Goal: Download file/media

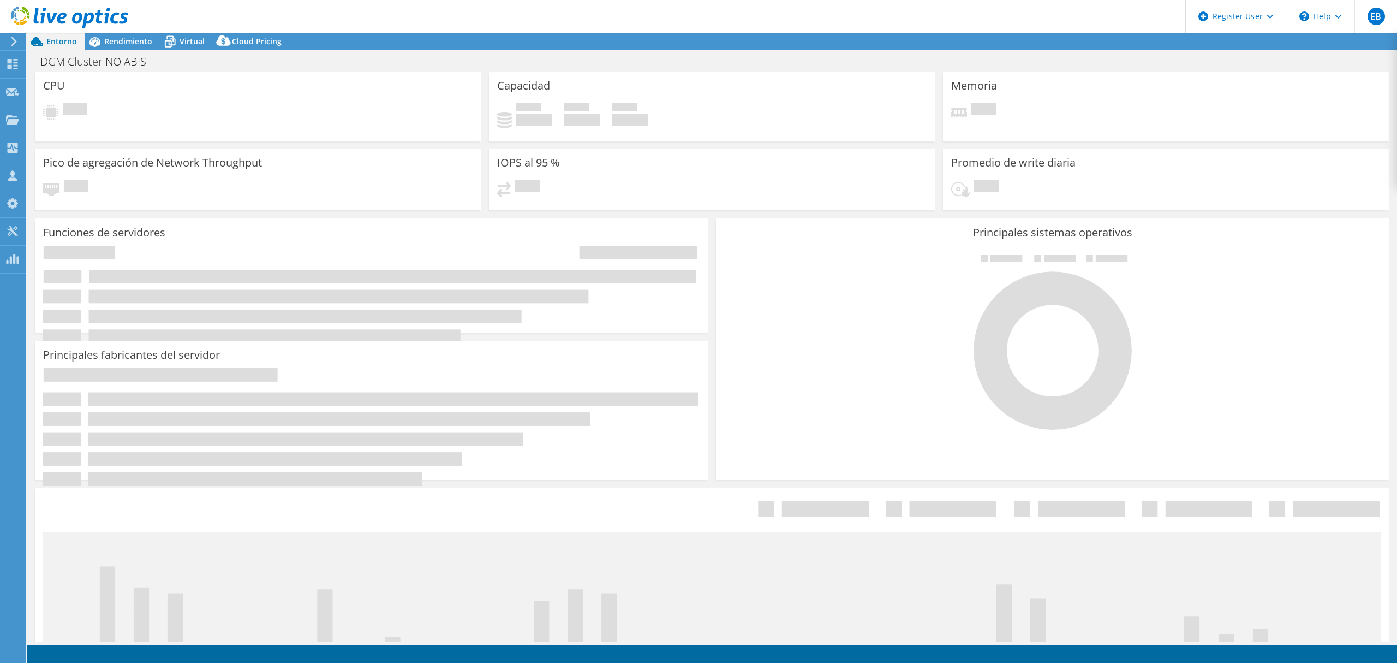
select select "USD"
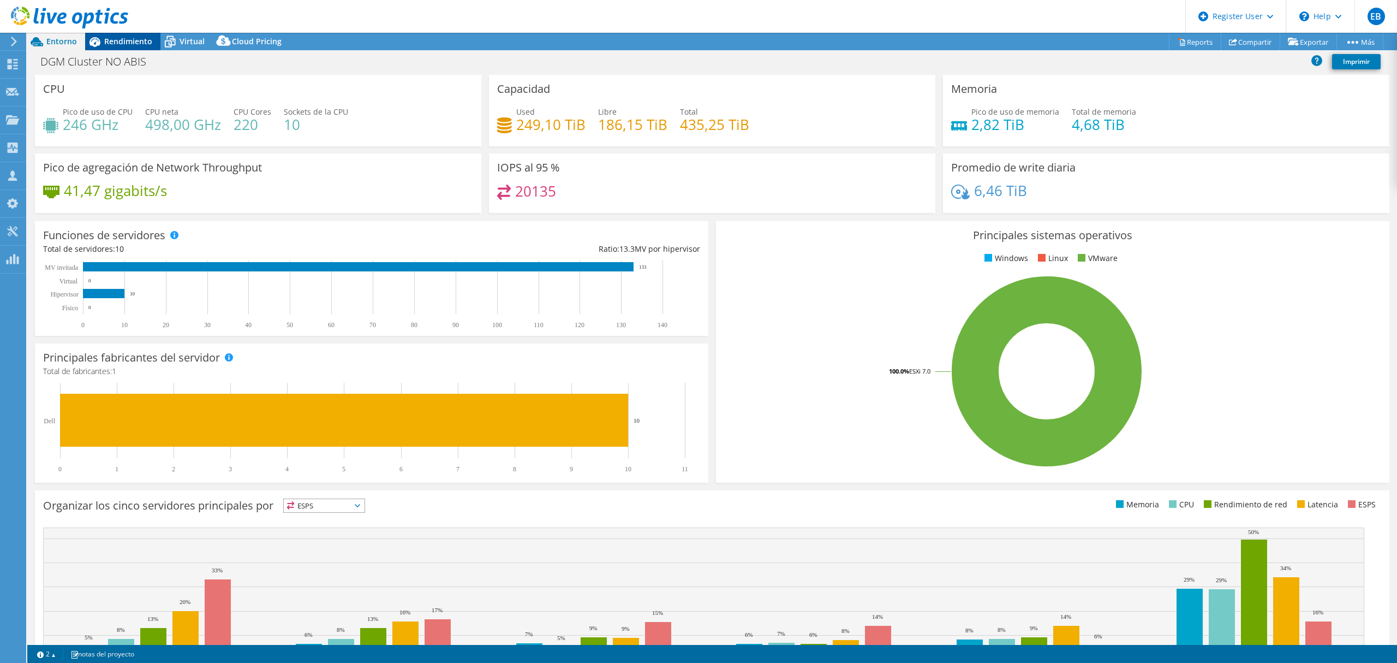
click at [134, 42] on span "Rendimiento" at bounding box center [128, 41] width 48 height 10
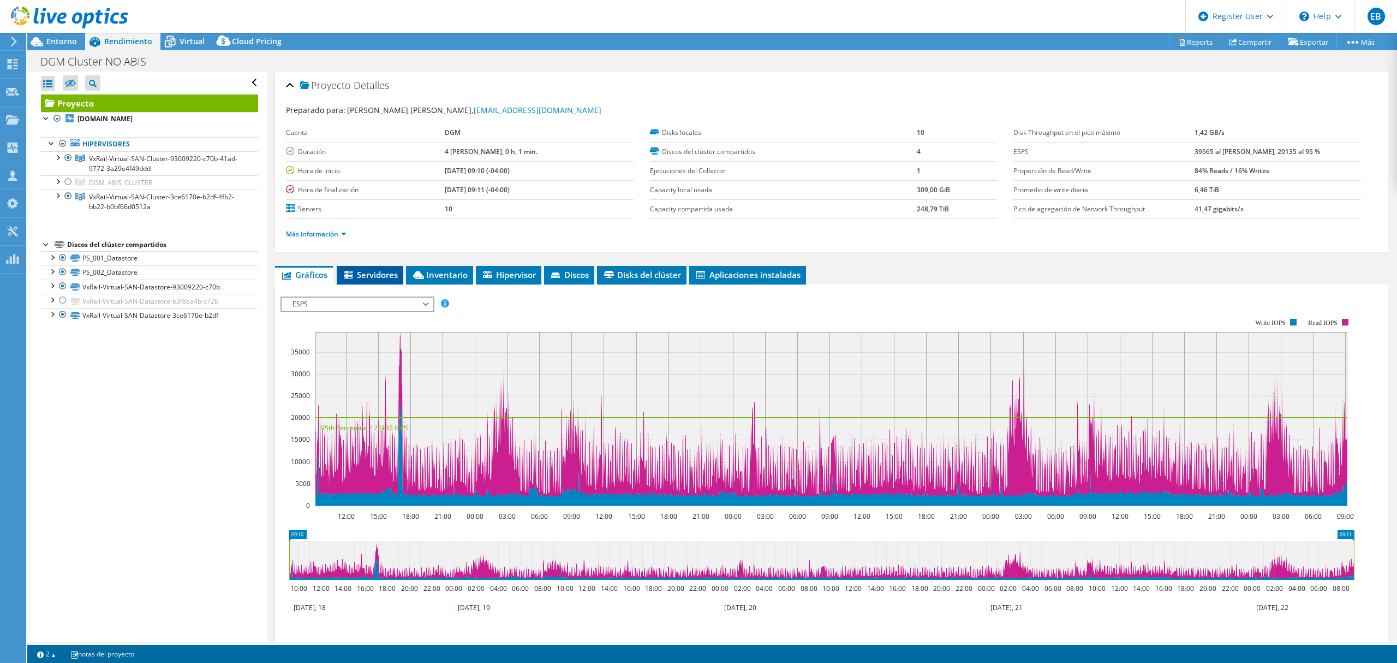
click at [377, 273] on span "Servidores" at bounding box center [370, 274] width 56 height 11
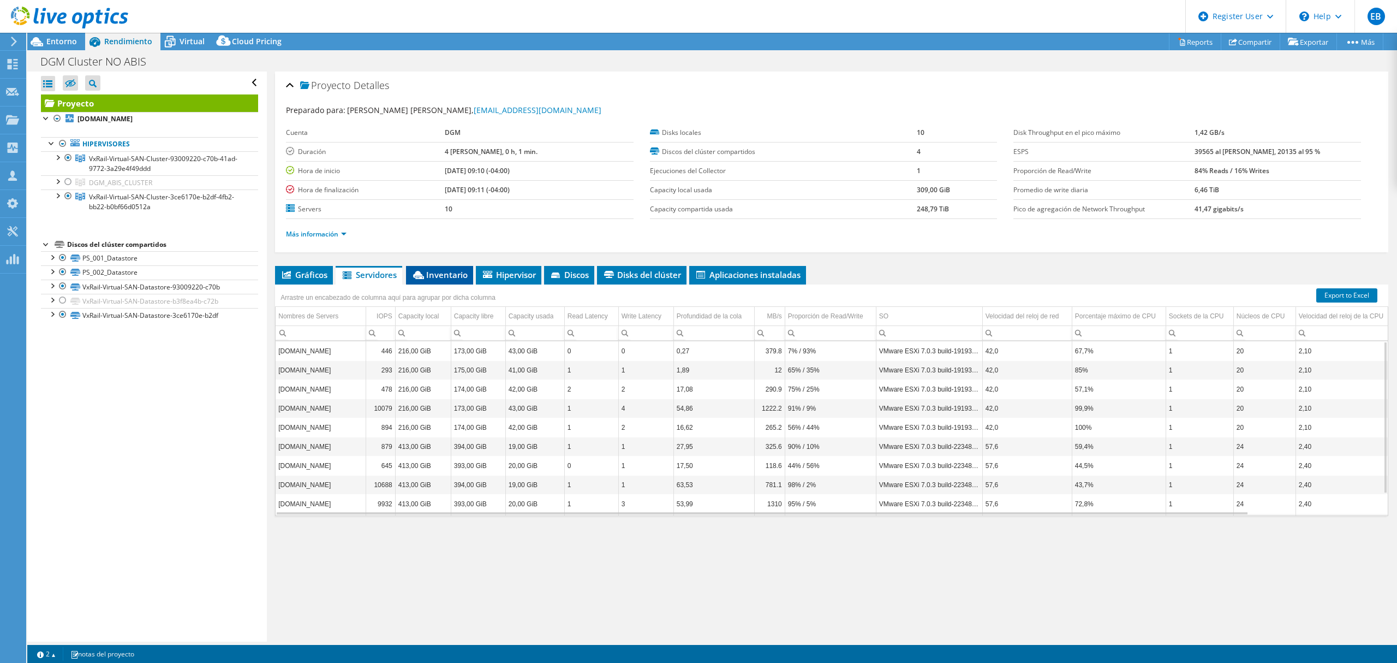
click at [448, 276] on span "Inventario" at bounding box center [440, 274] width 56 height 11
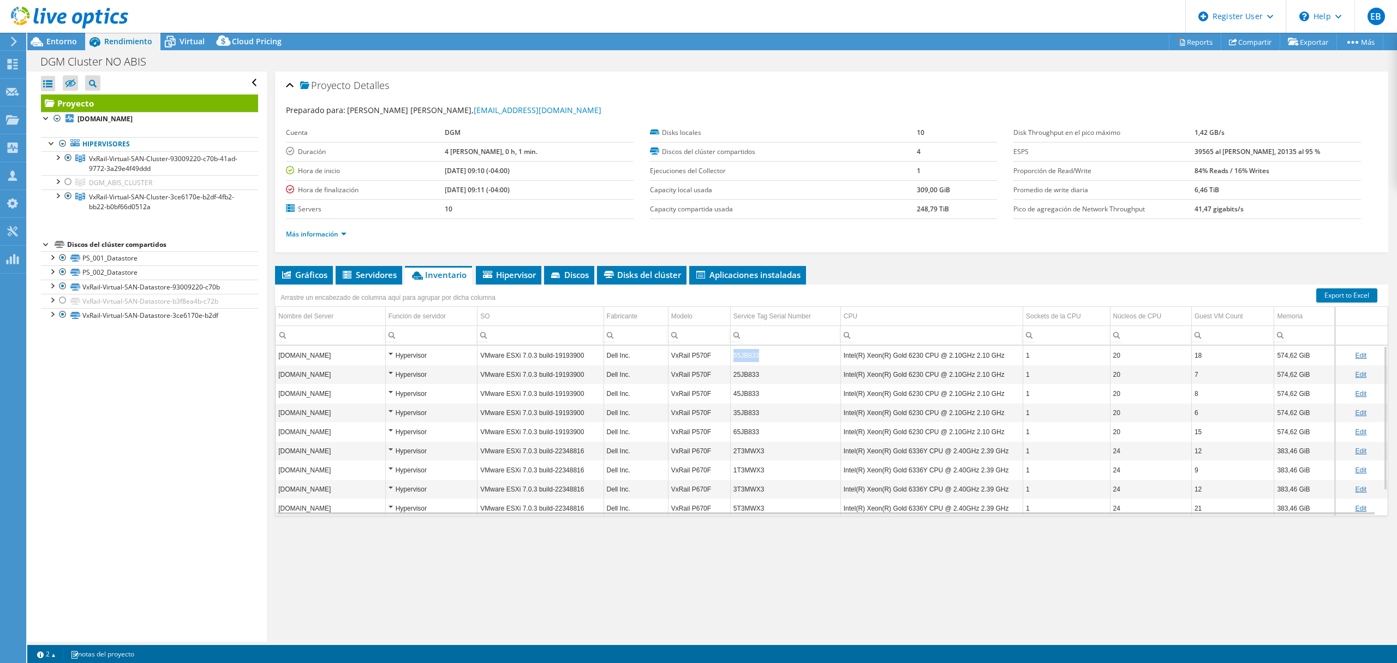
drag, startPoint x: 760, startPoint y: 355, endPoint x: 728, endPoint y: 357, distance: 32.8
click at [730, 357] on td "55JB833" at bounding box center [785, 355] width 110 height 19
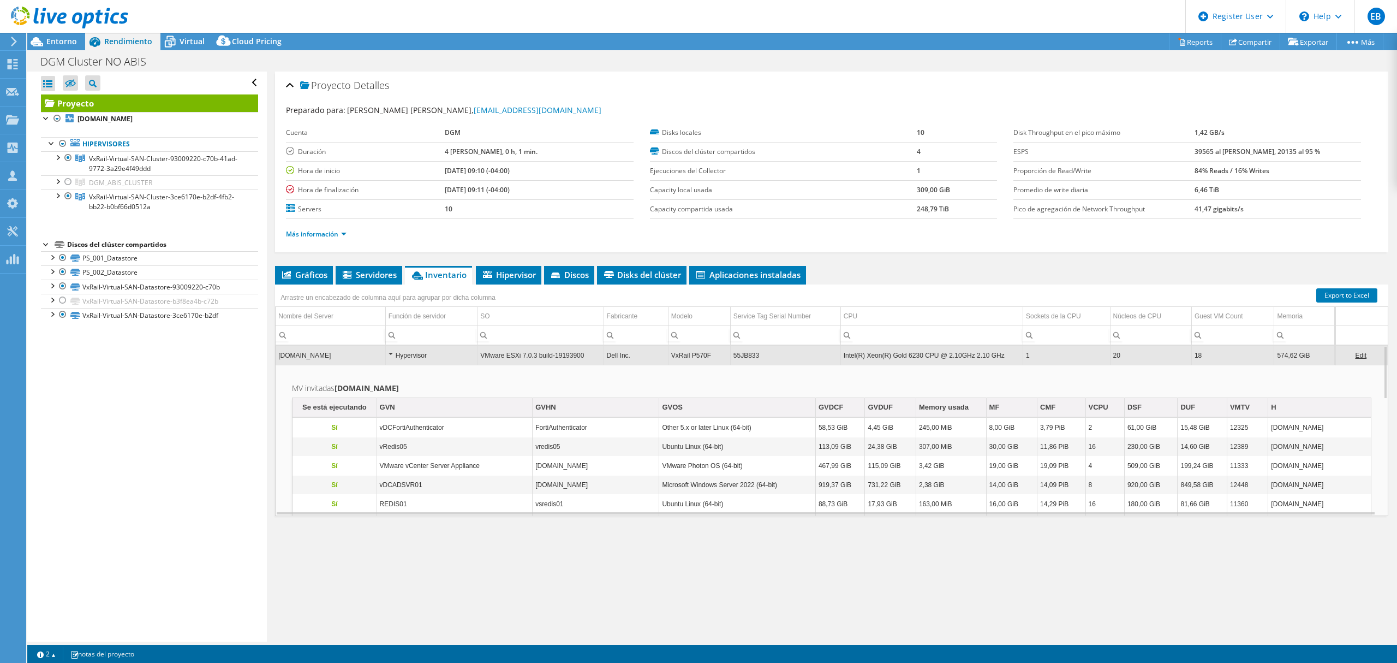
copy td "55JB833"
click at [764, 358] on td "55JB833" at bounding box center [785, 355] width 110 height 19
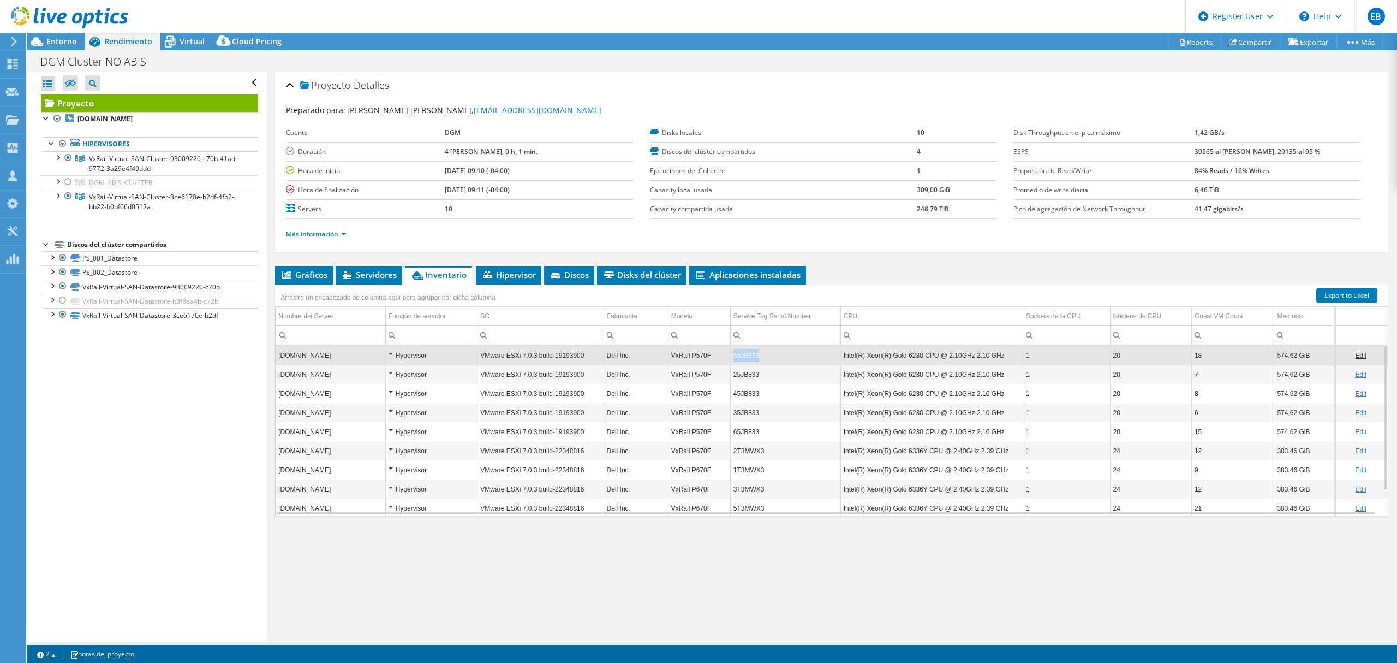
drag, startPoint x: 758, startPoint y: 357, endPoint x: 737, endPoint y: 359, distance: 21.4
click at [737, 359] on td "55JB833" at bounding box center [785, 355] width 110 height 19
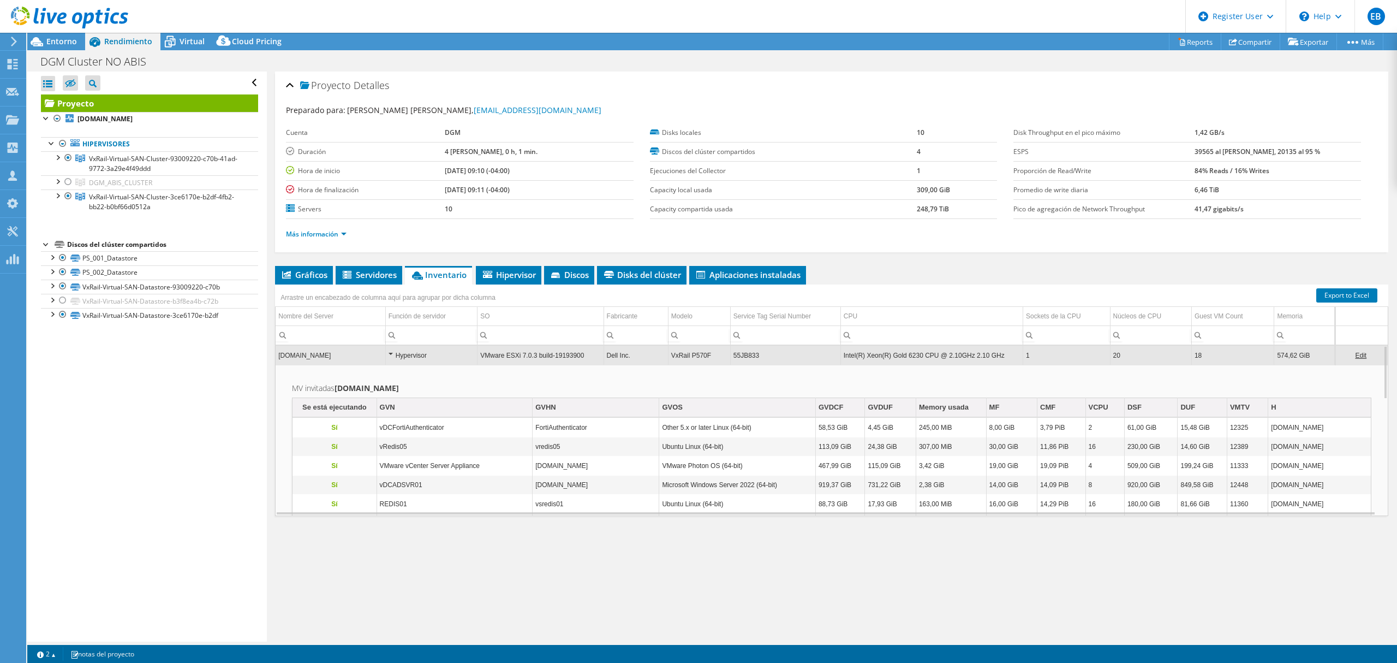
drag, startPoint x: 737, startPoint y: 359, endPoint x: 741, endPoint y: 364, distance: 6.2
click at [741, 364] on td "55JB833" at bounding box center [785, 355] width 110 height 19
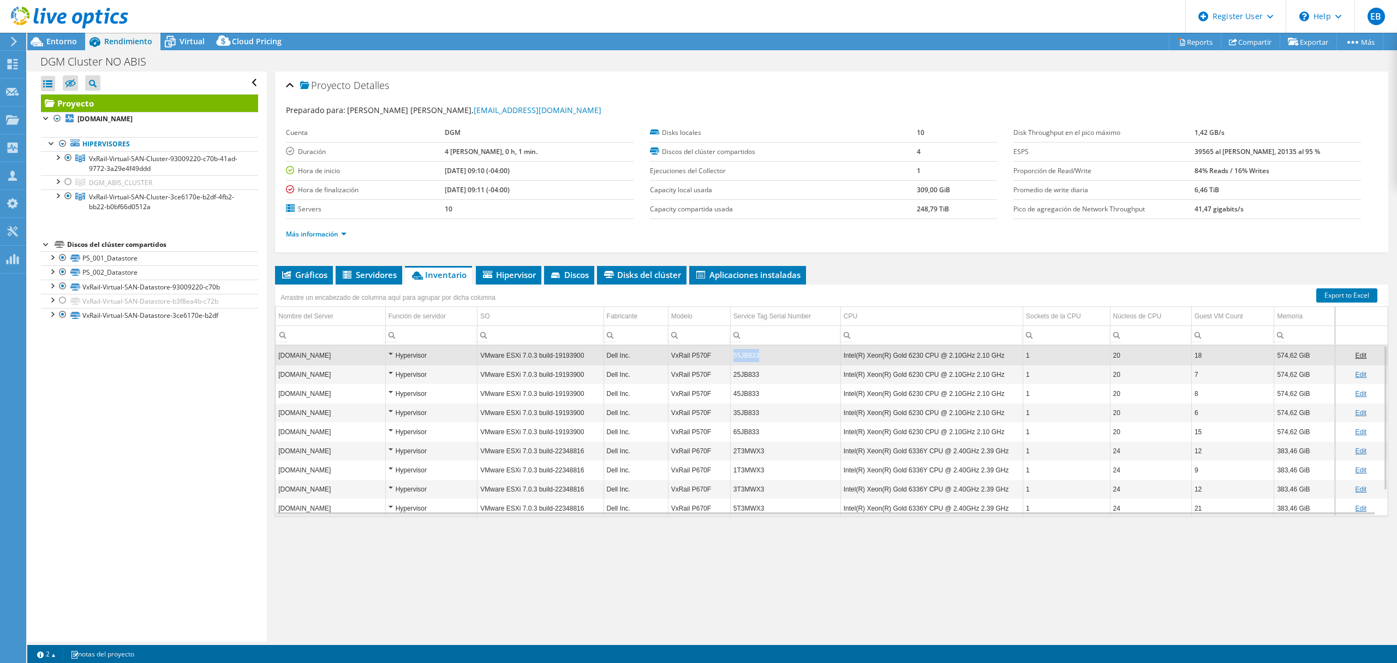
drag, startPoint x: 754, startPoint y: 357, endPoint x: 728, endPoint y: 359, distance: 26.3
click at [730, 359] on td "55JB833" at bounding box center [785, 355] width 110 height 19
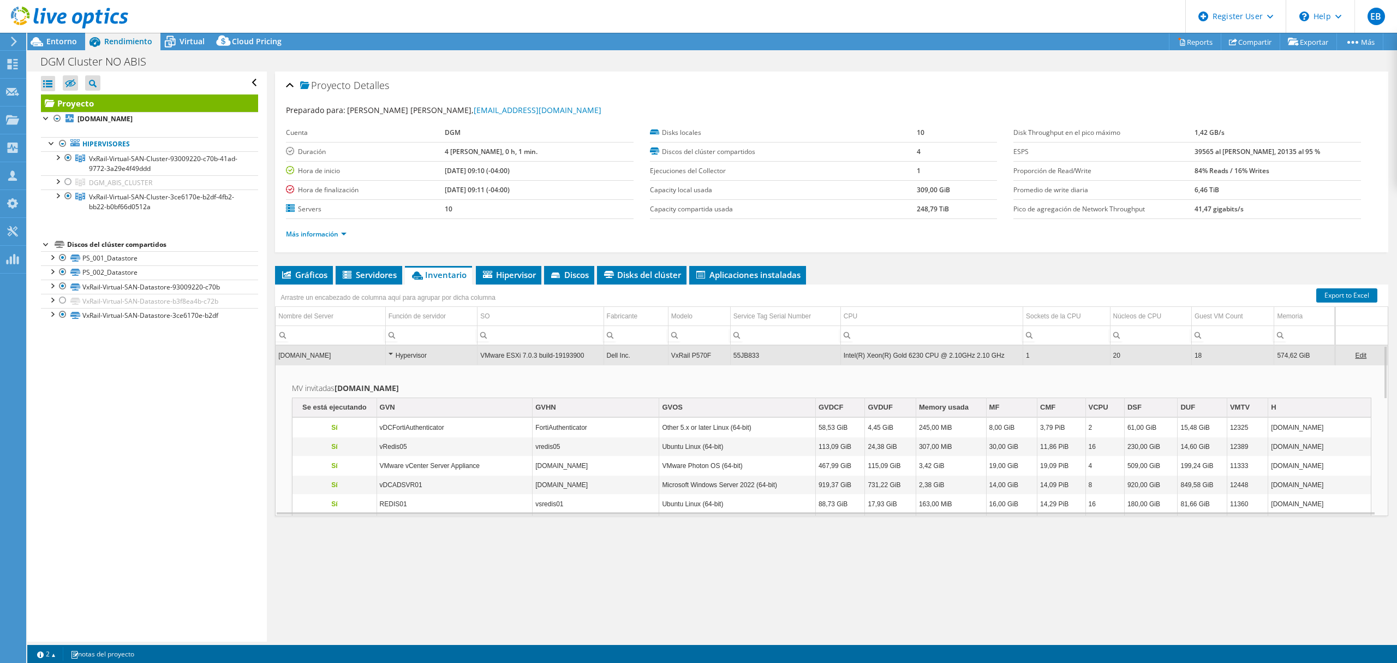
drag, startPoint x: 742, startPoint y: 360, endPoint x: 1349, endPoint y: 359, distance: 607.0
click at [1355, 359] on link "Edit" at bounding box center [1360, 356] width 11 height 8
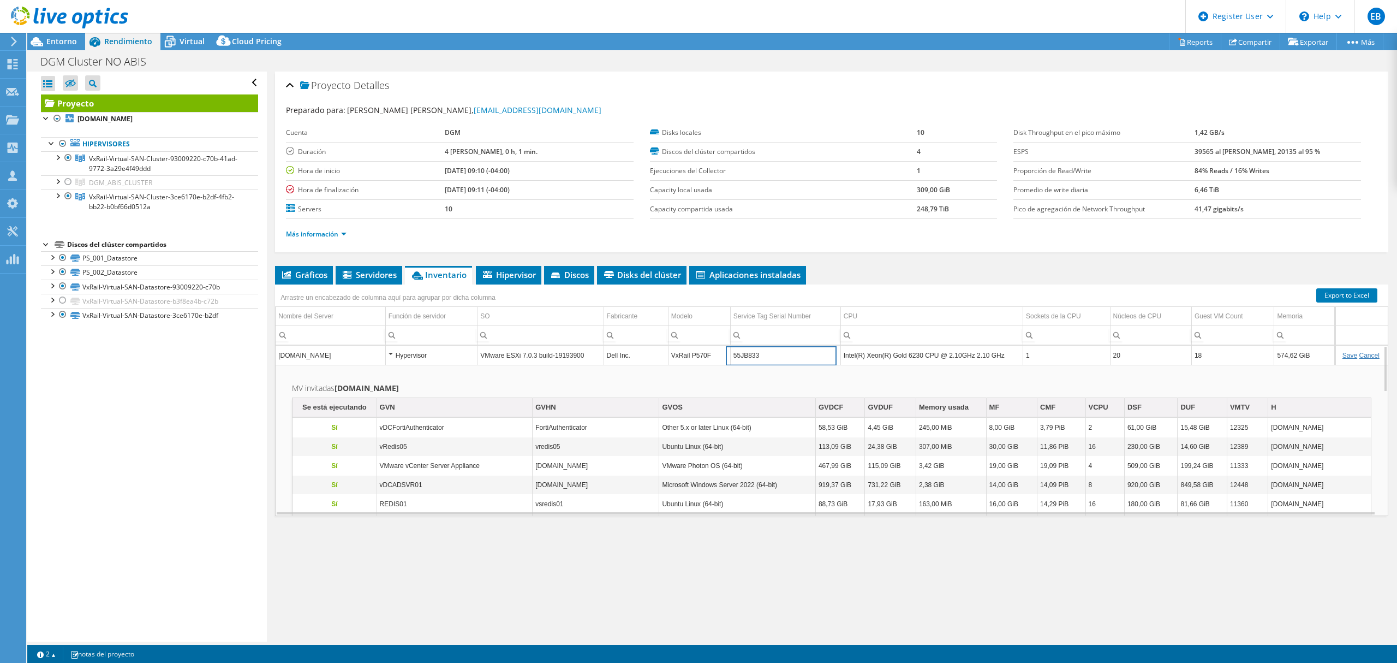
drag, startPoint x: 756, startPoint y: 360, endPoint x: 717, endPoint y: 359, distance: 38.8
click at [717, 359] on tr "dcvirtual03.migracion.gob.do Hypervisor VMware ESXi 7.0.3 build-19193900 Dell I…" at bounding box center [832, 355] width 1113 height 19
click at [60, 158] on div at bounding box center [57, 156] width 11 height 11
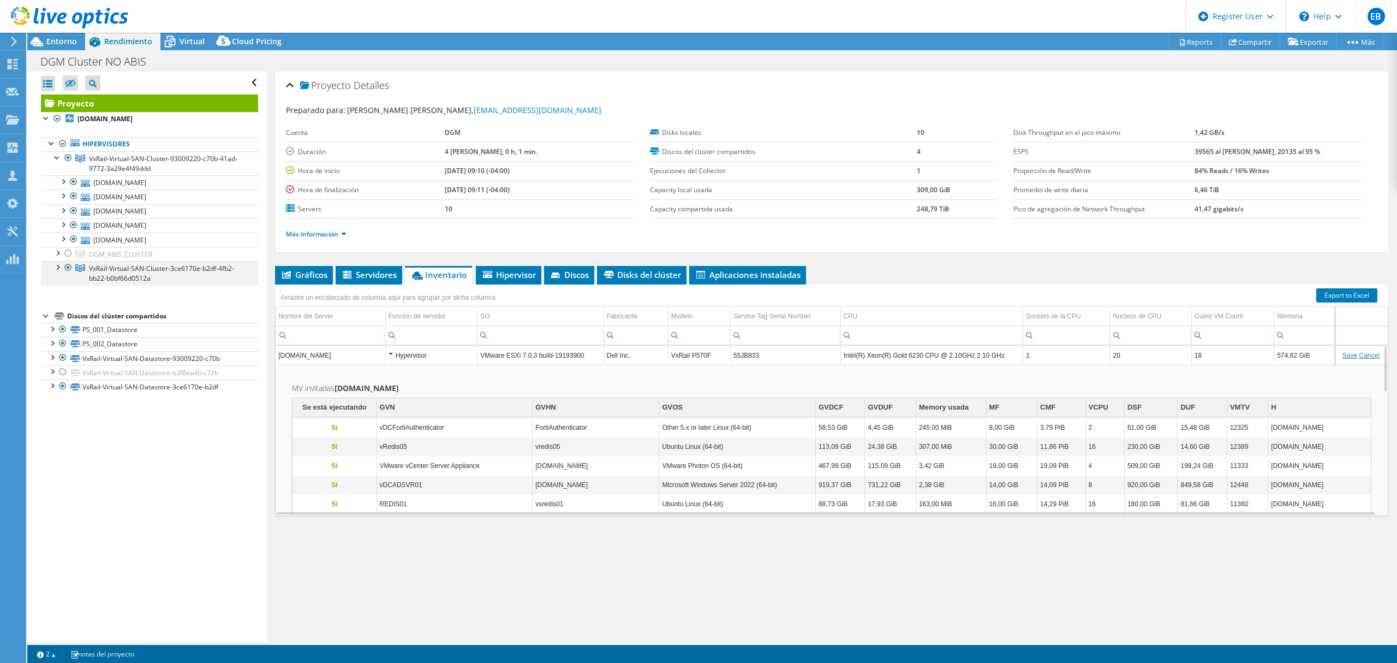
click at [57, 270] on div at bounding box center [57, 266] width 11 height 11
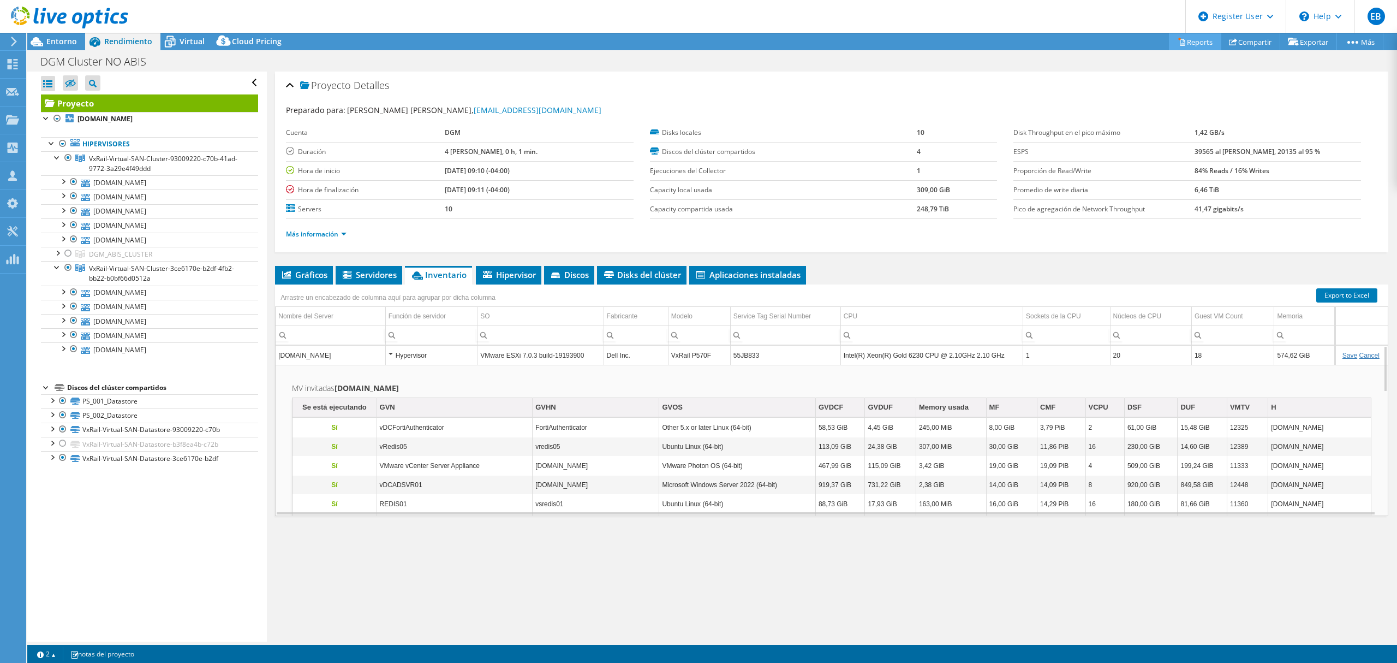
click at [1198, 40] on link "Reports" at bounding box center [1195, 41] width 52 height 17
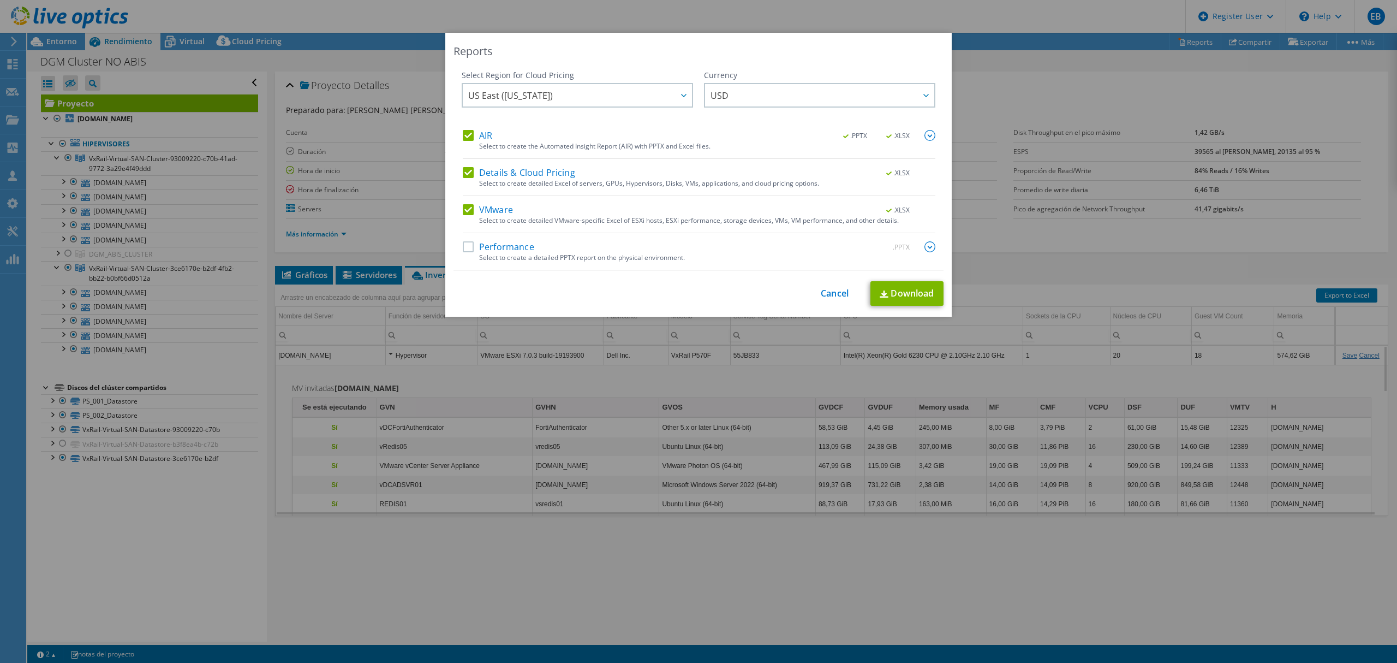
click at [490, 254] on div "Select to create a detailed PPTX report on the physical environment." at bounding box center [707, 258] width 456 height 8
click at [477, 246] on label "Performance" at bounding box center [499, 246] width 72 height 11
click at [0, 0] on input "Performance" at bounding box center [0, 0] width 0 height 0
click at [892, 293] on link "Download" at bounding box center [907, 293] width 73 height 25
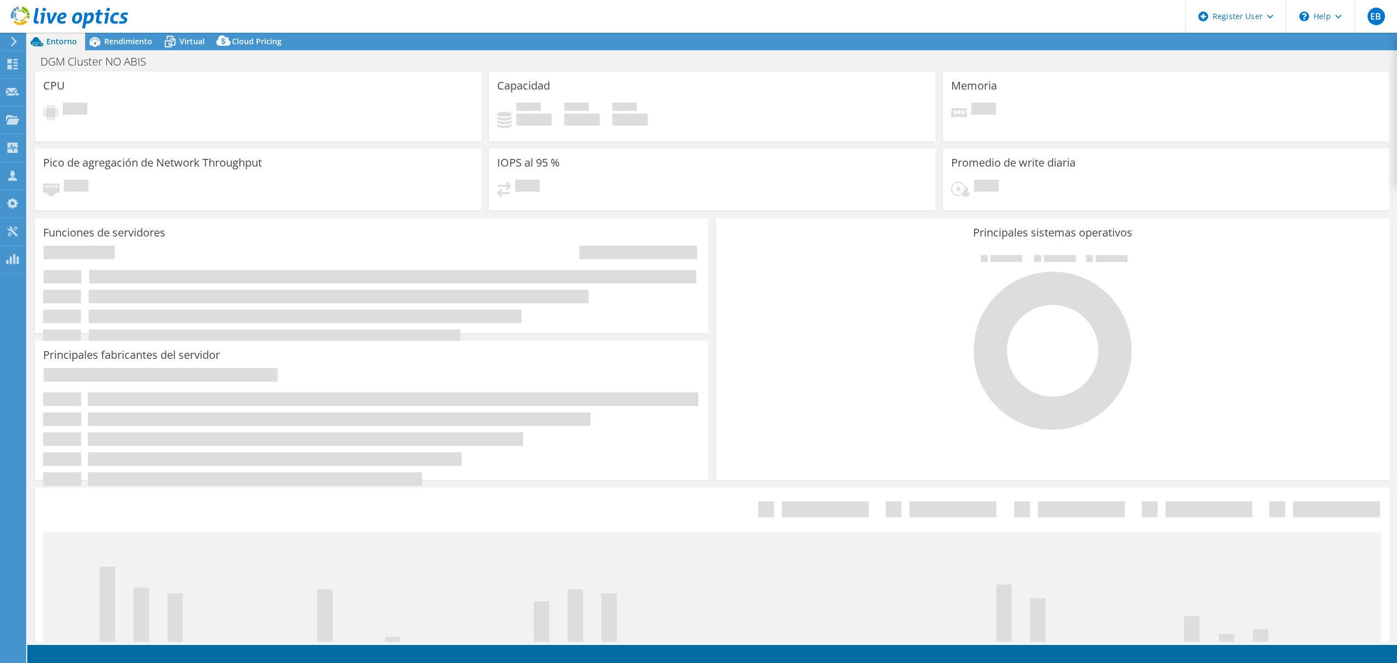
select select "USD"
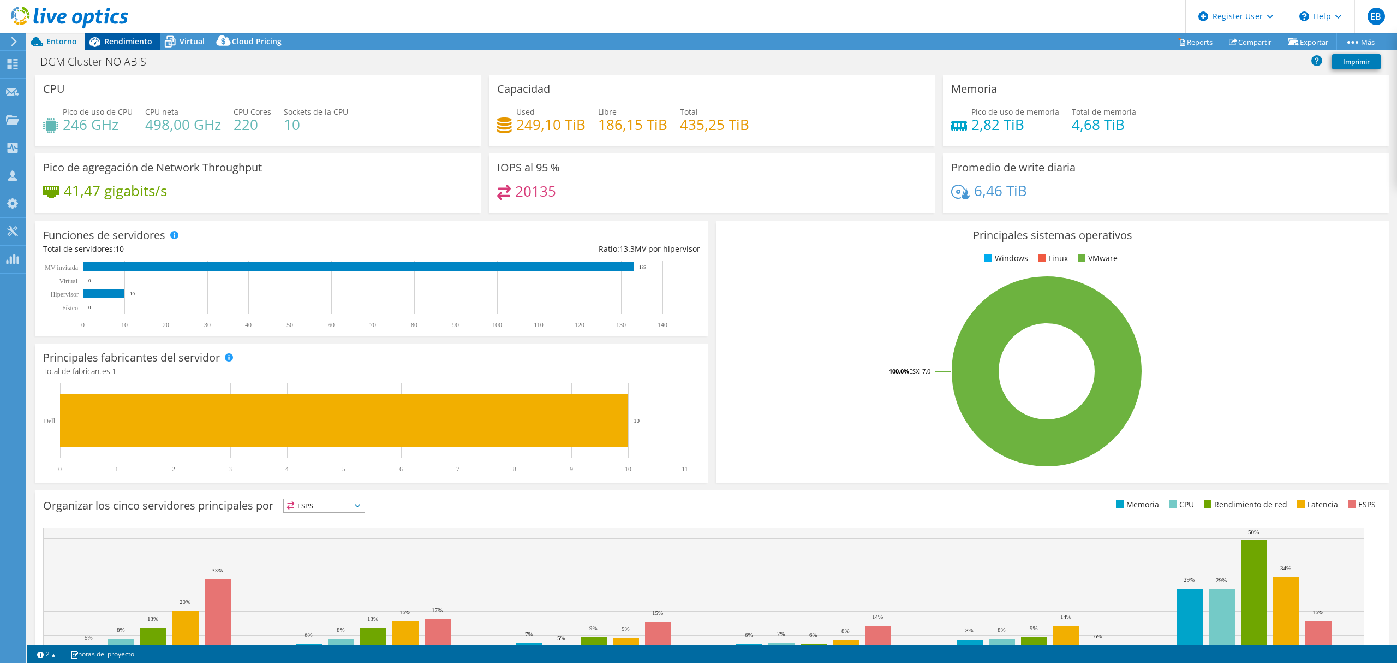
click at [129, 41] on span "Rendimiento" at bounding box center [128, 41] width 48 height 10
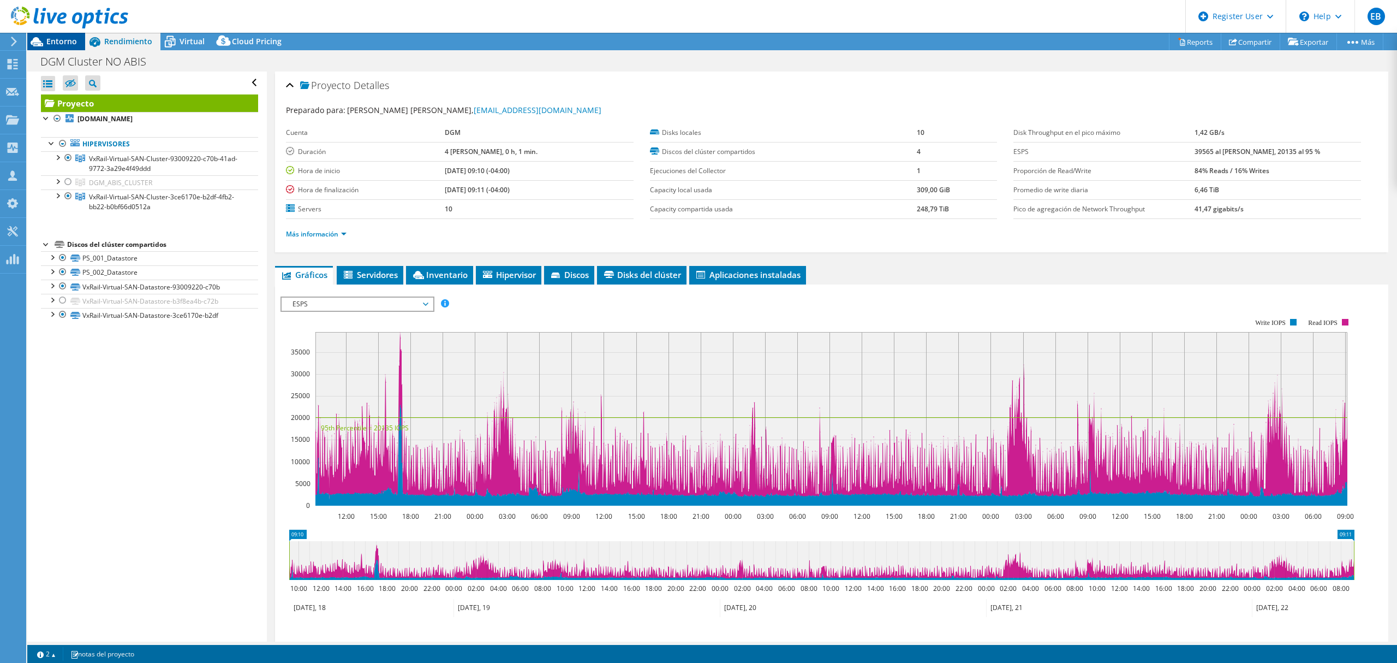
click at [59, 38] on span "Entorno" at bounding box center [61, 41] width 31 height 10
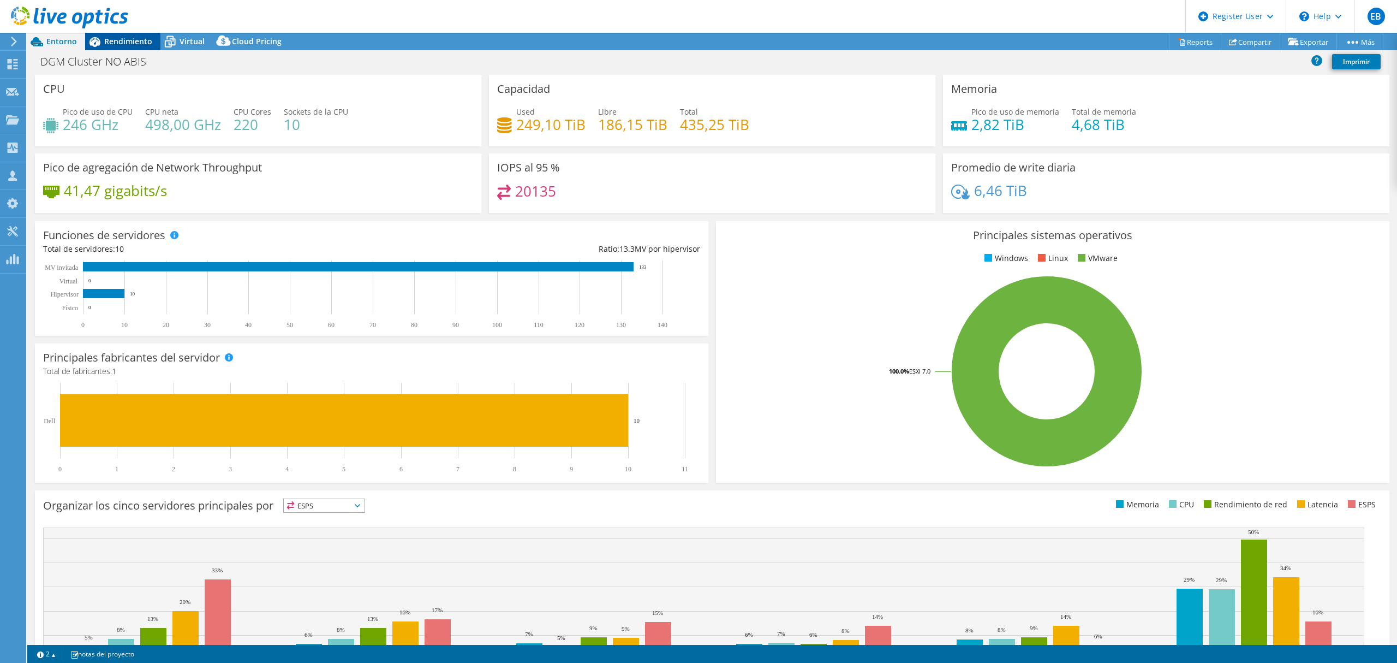
click at [127, 38] on span "Rendimiento" at bounding box center [128, 41] width 48 height 10
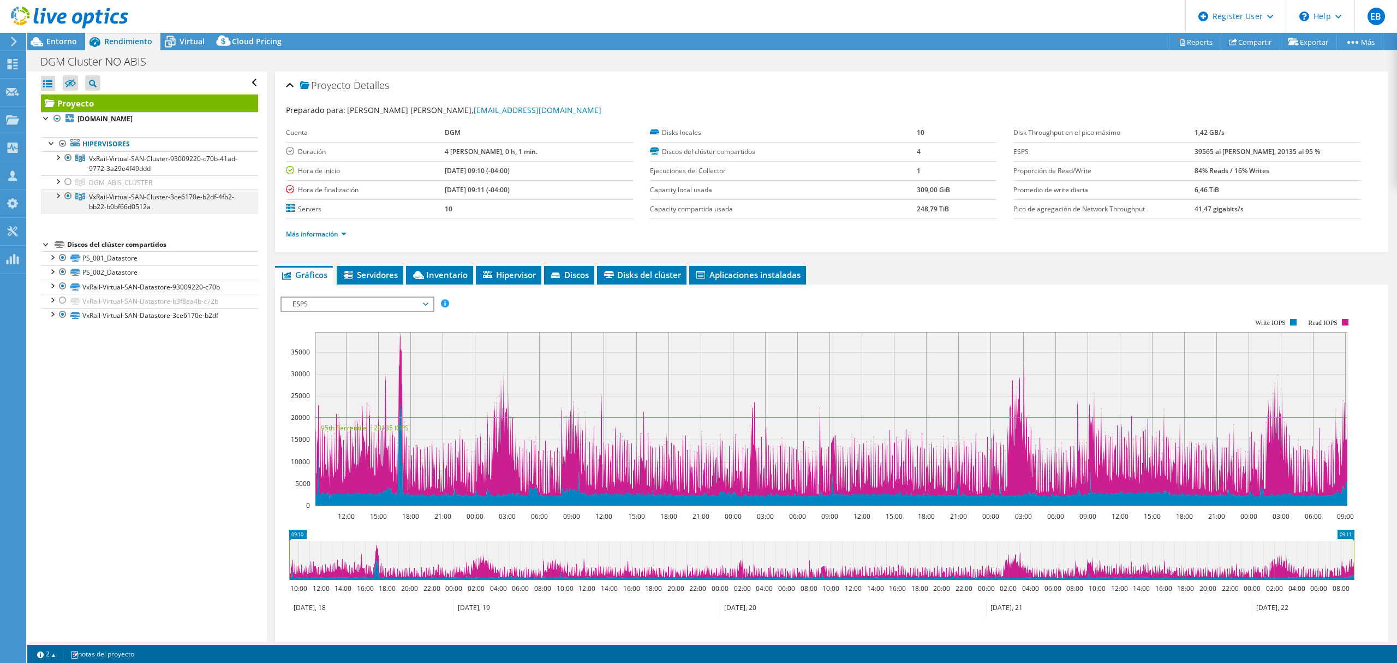
click at [59, 195] on div at bounding box center [57, 194] width 11 height 11
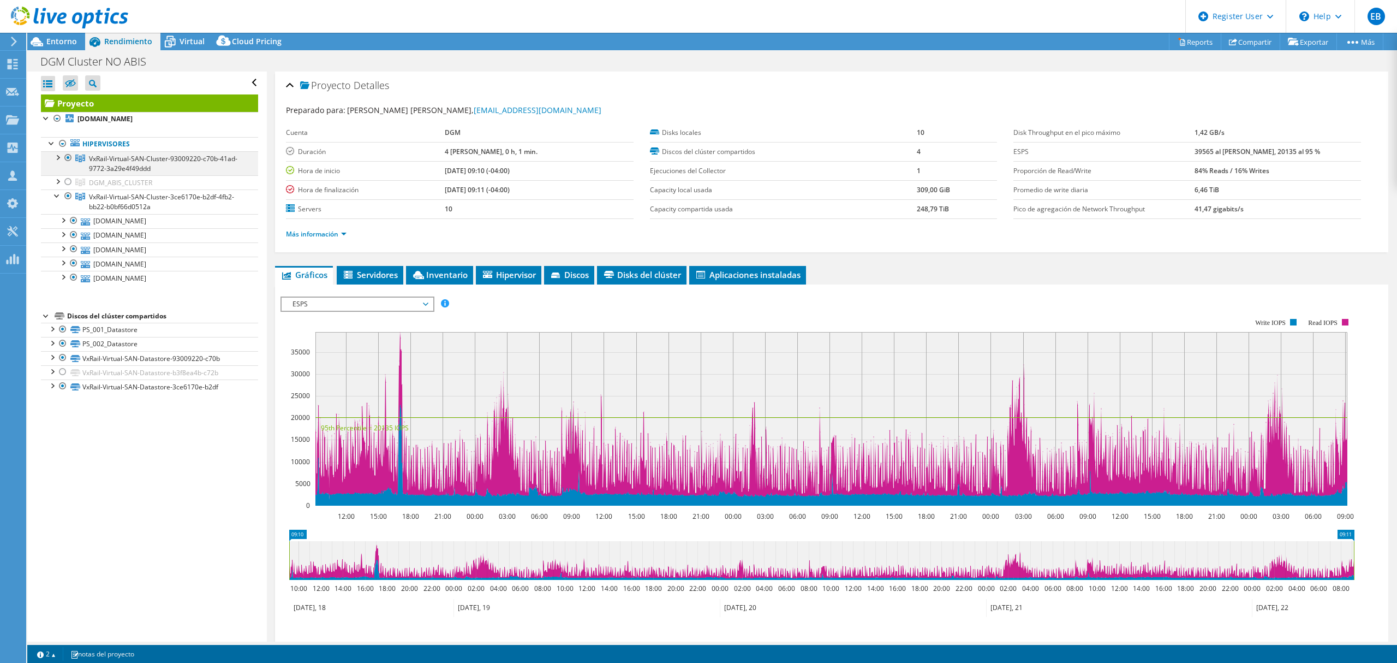
click at [59, 158] on div at bounding box center [57, 156] width 11 height 11
